Goal: Navigation & Orientation: Find specific page/section

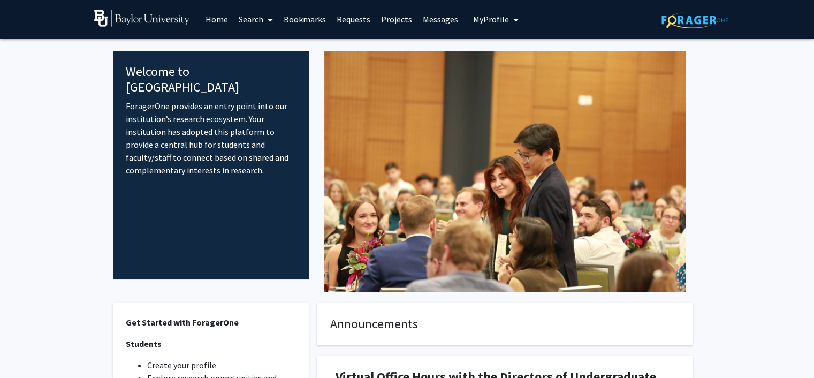
click at [217, 18] on link "Home" at bounding box center [216, 19] width 33 height 37
click at [473, 16] on span "My Profile" at bounding box center [491, 19] width 36 height 11
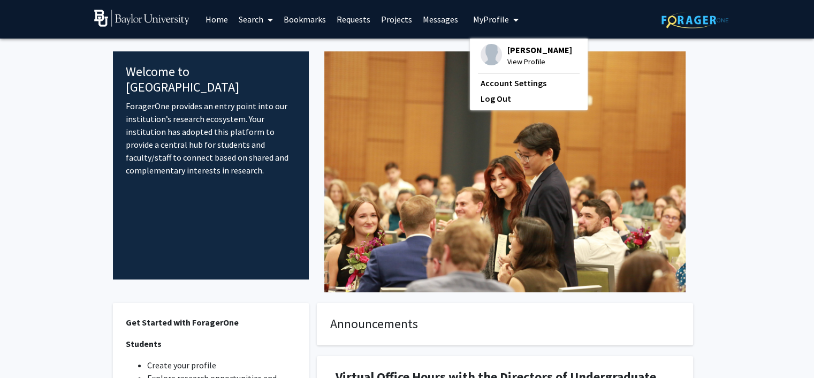
click at [493, 47] on img at bounding box center [491, 54] width 21 height 21
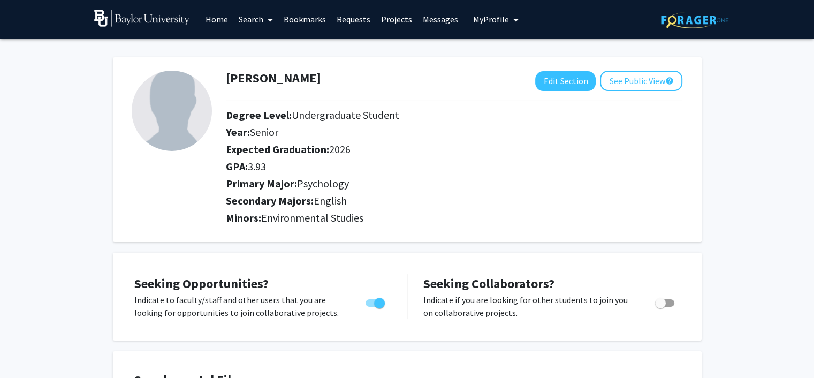
click at [388, 24] on link "Projects" at bounding box center [397, 19] width 42 height 37
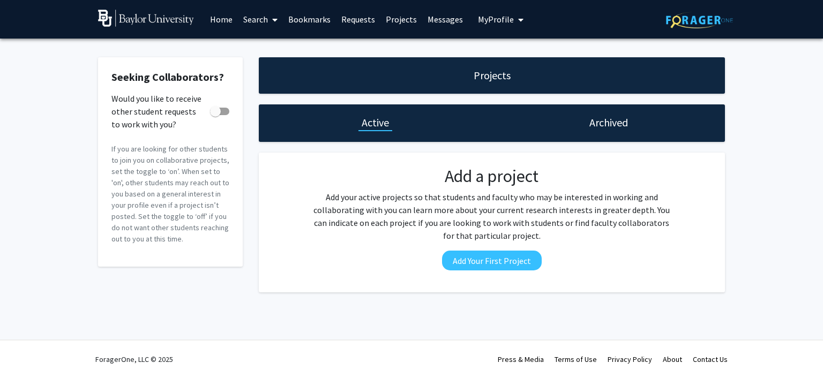
click at [591, 127] on h1 "Archived" at bounding box center [608, 122] width 39 height 15
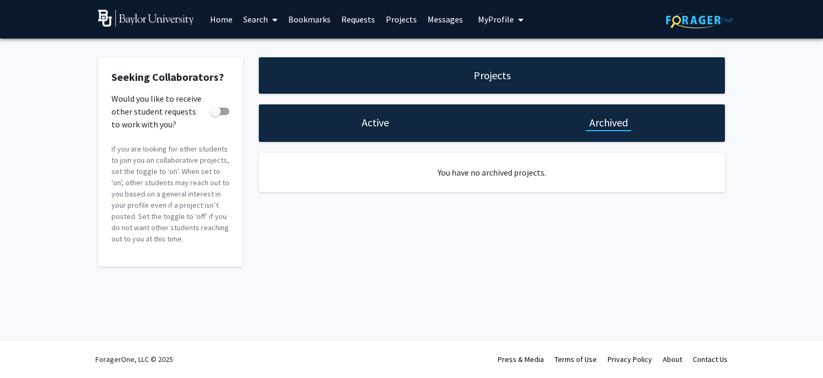
click at [391, 125] on div "Active" at bounding box center [375, 122] width 34 height 15
